Goal: Manage account settings

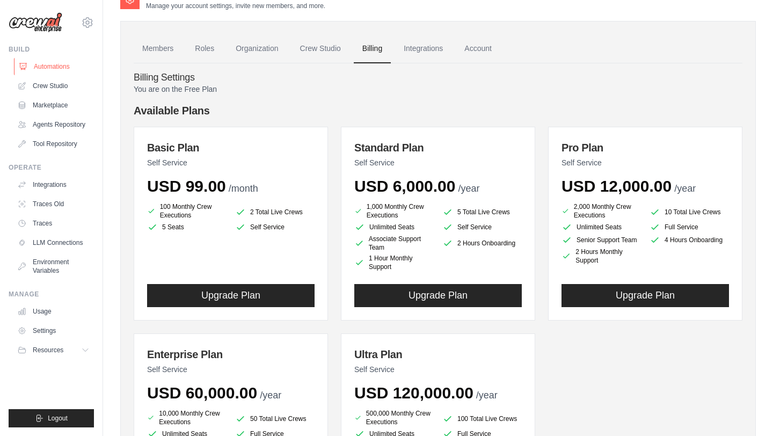
click at [43, 64] on link "Automations" at bounding box center [54, 66] width 81 height 17
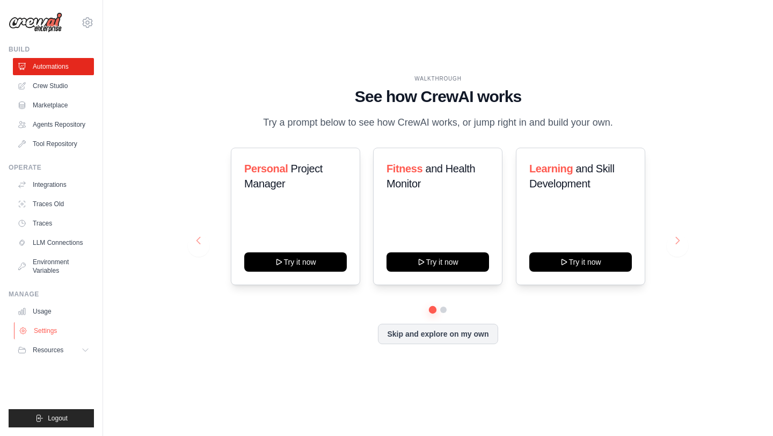
click at [39, 331] on link "Settings" at bounding box center [54, 330] width 81 height 17
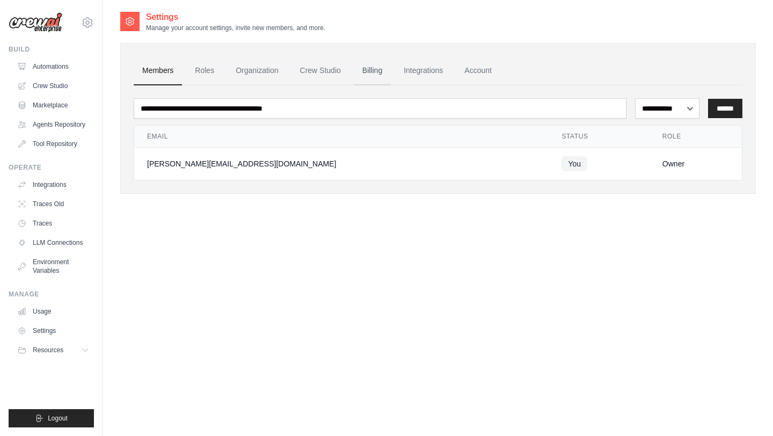
click at [386, 64] on link "Billing" at bounding box center [372, 70] width 37 height 29
click at [377, 65] on link "Billing" at bounding box center [372, 70] width 37 height 29
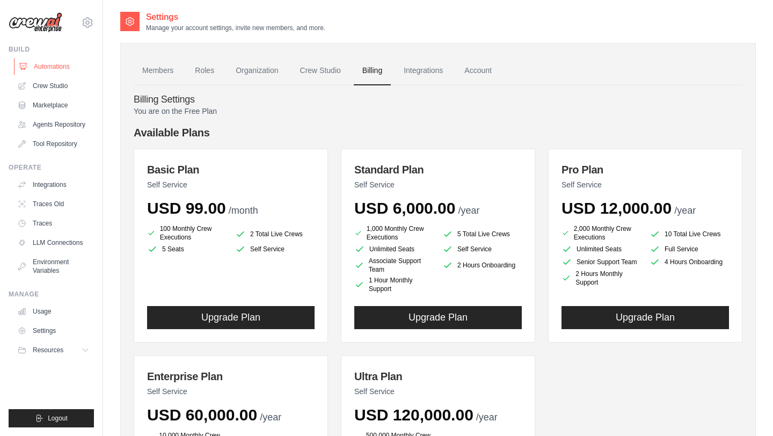
click at [39, 64] on link "Automations" at bounding box center [54, 66] width 81 height 17
